Goal: Task Accomplishment & Management: Use online tool/utility

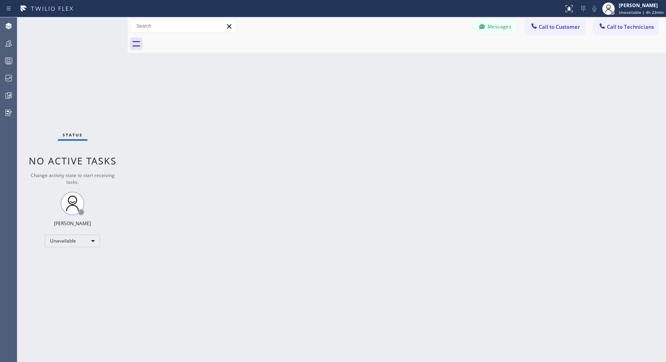
drag, startPoint x: 566, startPoint y: 29, endPoint x: 461, endPoint y: 74, distance: 114.2
click at [565, 30] on button "Call to Customer" at bounding box center [555, 26] width 60 height 15
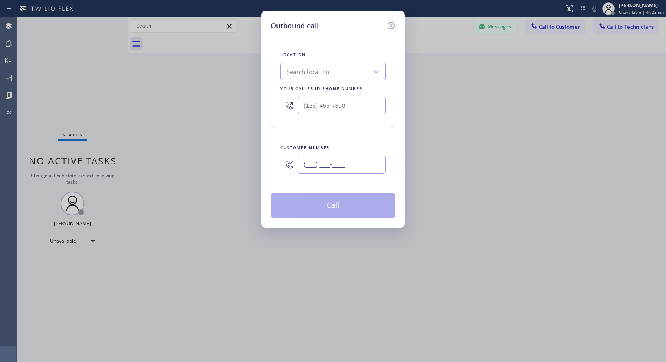
click at [339, 165] on input "(___) ___-____" at bounding box center [342, 165] width 88 height 18
paste input "818) 903-9524"
type input "(818) 903-9524"
click at [311, 106] on input "(___) ___-____" at bounding box center [342, 106] width 88 height 18
paste input "818) 614-5337"
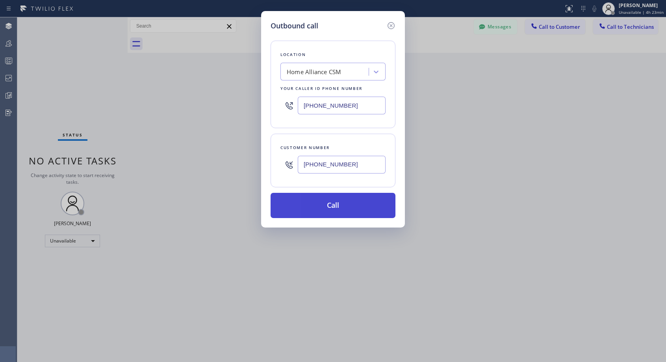
type input "[PHONE_NUMBER]"
click at [340, 204] on button "Call" at bounding box center [333, 205] width 125 height 25
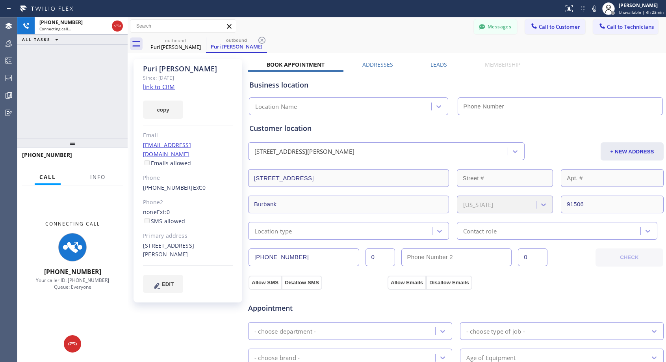
type input "[PHONE_NUMBER]"
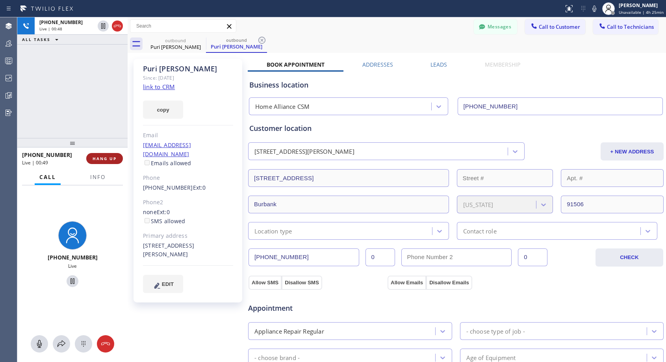
click at [104, 159] on span "HANG UP" at bounding box center [105, 159] width 24 height 6
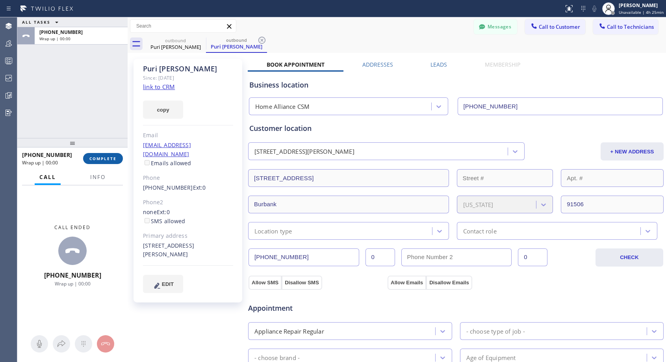
click at [109, 156] on span "COMPLETE" at bounding box center [102, 159] width 27 height 6
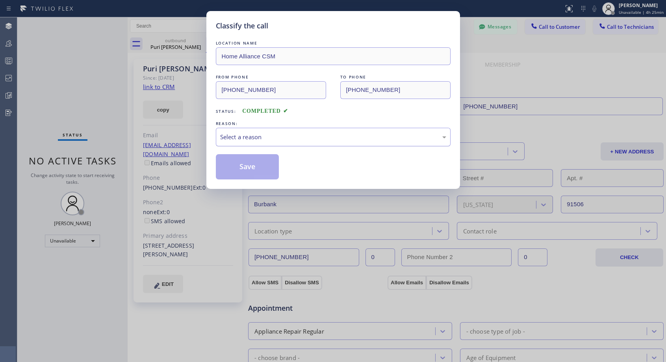
click at [286, 138] on div "Select a reason" at bounding box center [333, 136] width 226 height 9
click at [252, 167] on button "Save" at bounding box center [247, 166] width 63 height 25
